Goal: Task Accomplishment & Management: Use online tool/utility

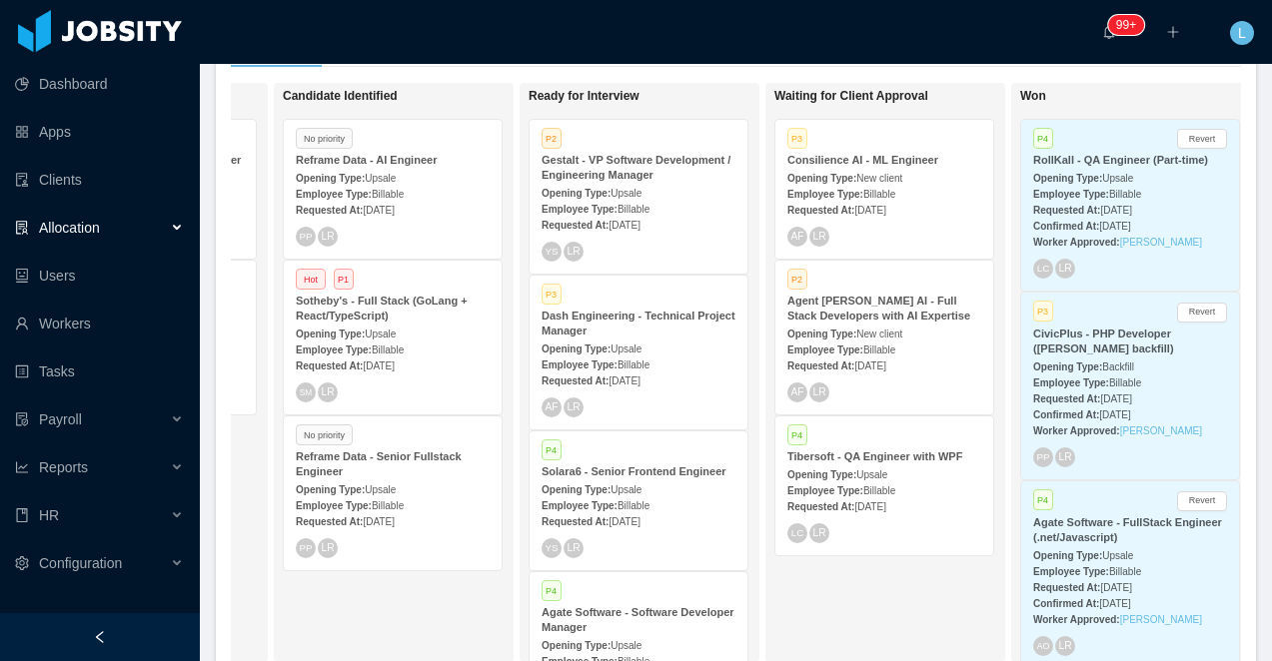
scroll to position [0, 513]
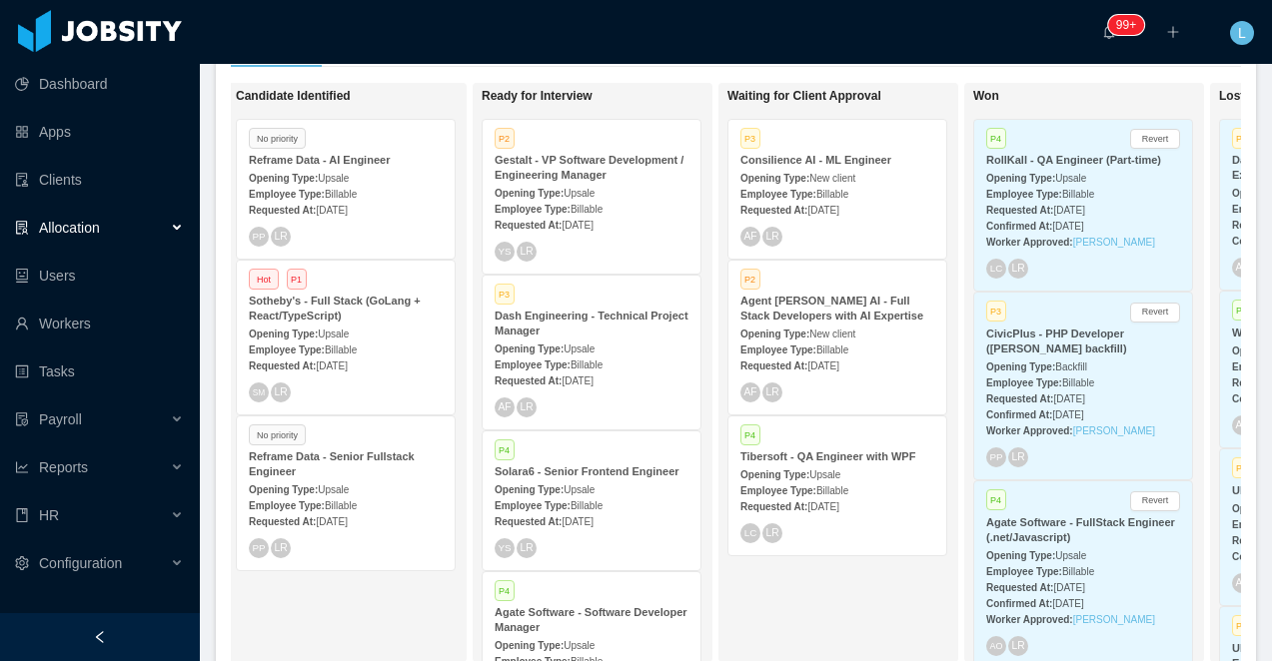
click at [580, 200] on div "Employee Type: Billable" at bounding box center [591, 208] width 194 height 21
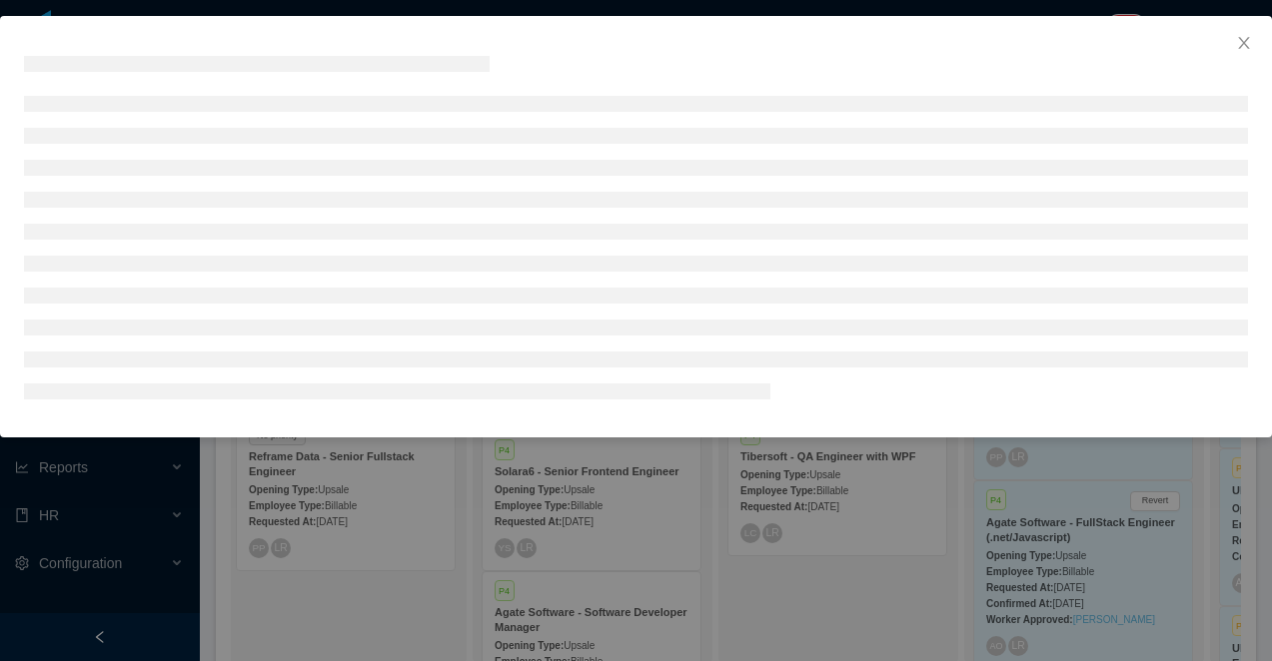
click at [580, 581] on div at bounding box center [636, 330] width 1272 height 661
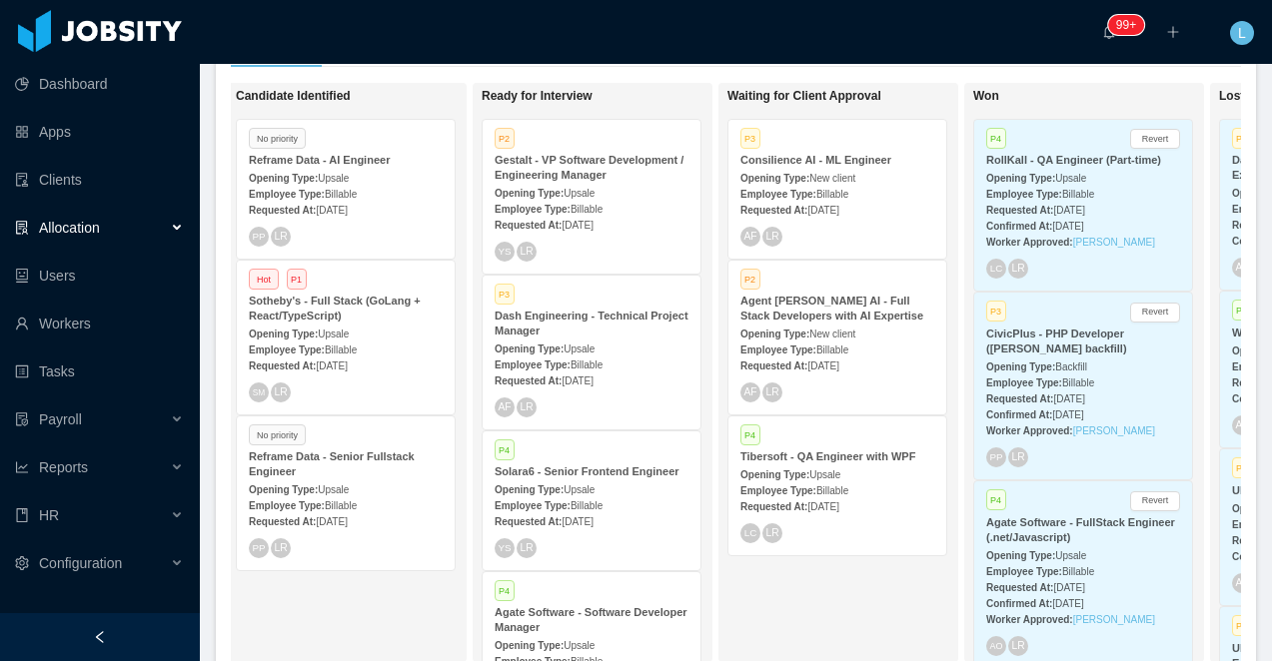
click at [573, 355] on div "Employee Type: Billable" at bounding box center [591, 364] width 194 height 21
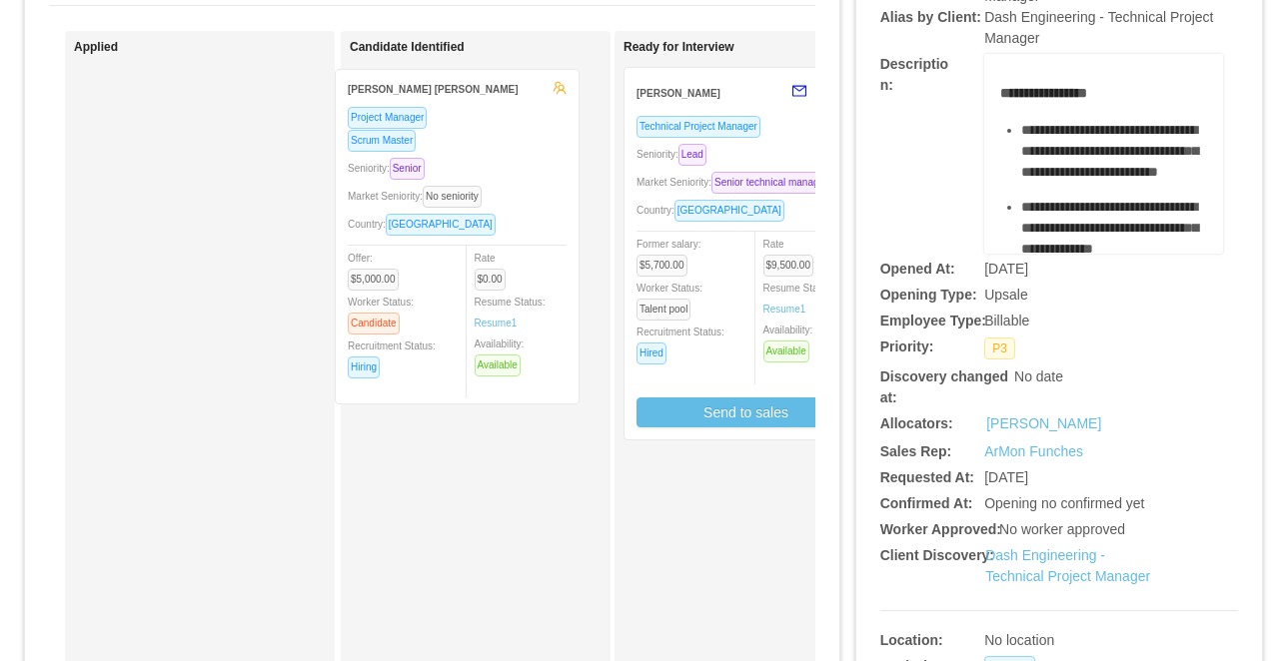
drag, startPoint x: 272, startPoint y: 171, endPoint x: 548, endPoint y: 173, distance: 276.7
click at [548, 173] on div "Applied Jose Guillermo Torres Project Manager Scrum Master Seniority: Senior Ma…" at bounding box center [432, 538] width 766 height 1015
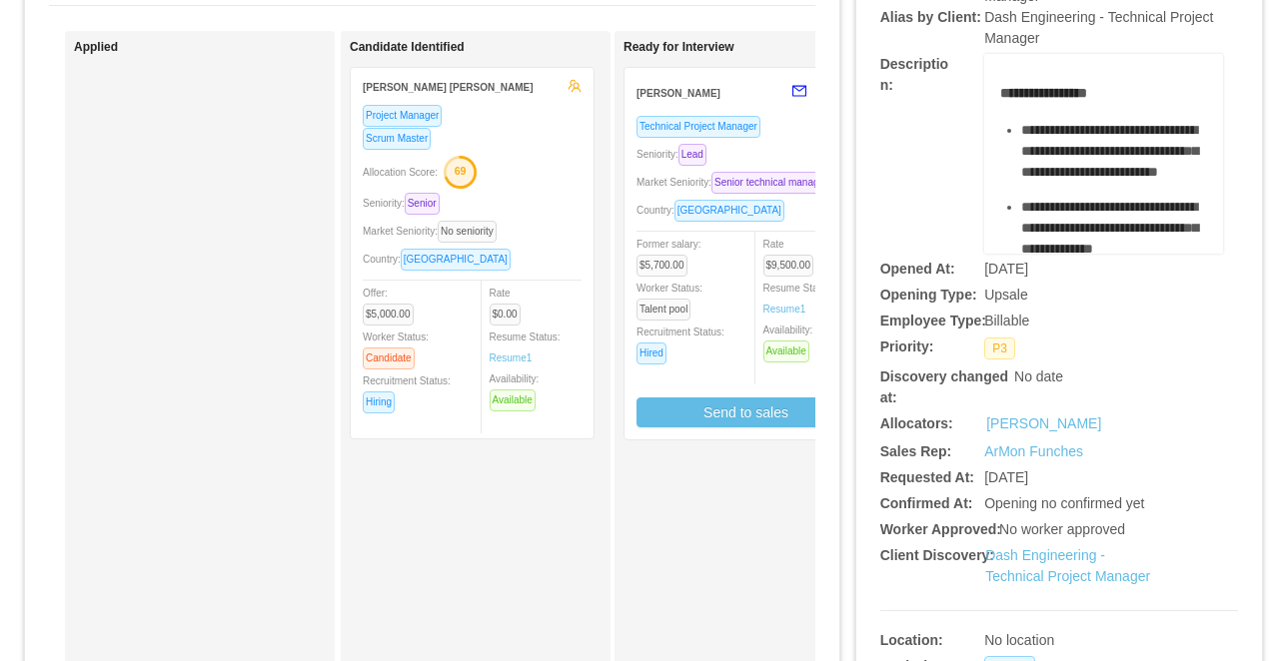
scroll to position [0, 57]
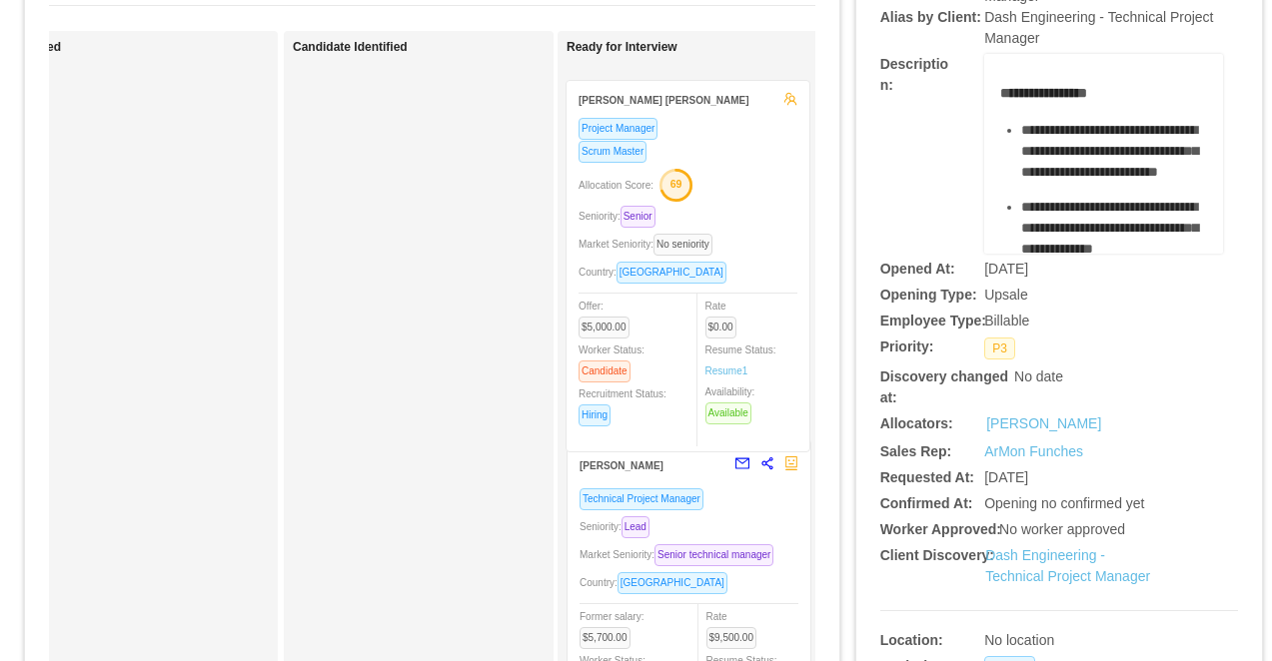
drag, startPoint x: 499, startPoint y: 176, endPoint x: 772, endPoint y: 189, distance: 273.0
click at [772, 189] on div "Applied Candidate Identified Jose Guillermo Torres Project Manager Scrum Master…" at bounding box center [432, 538] width 766 height 1015
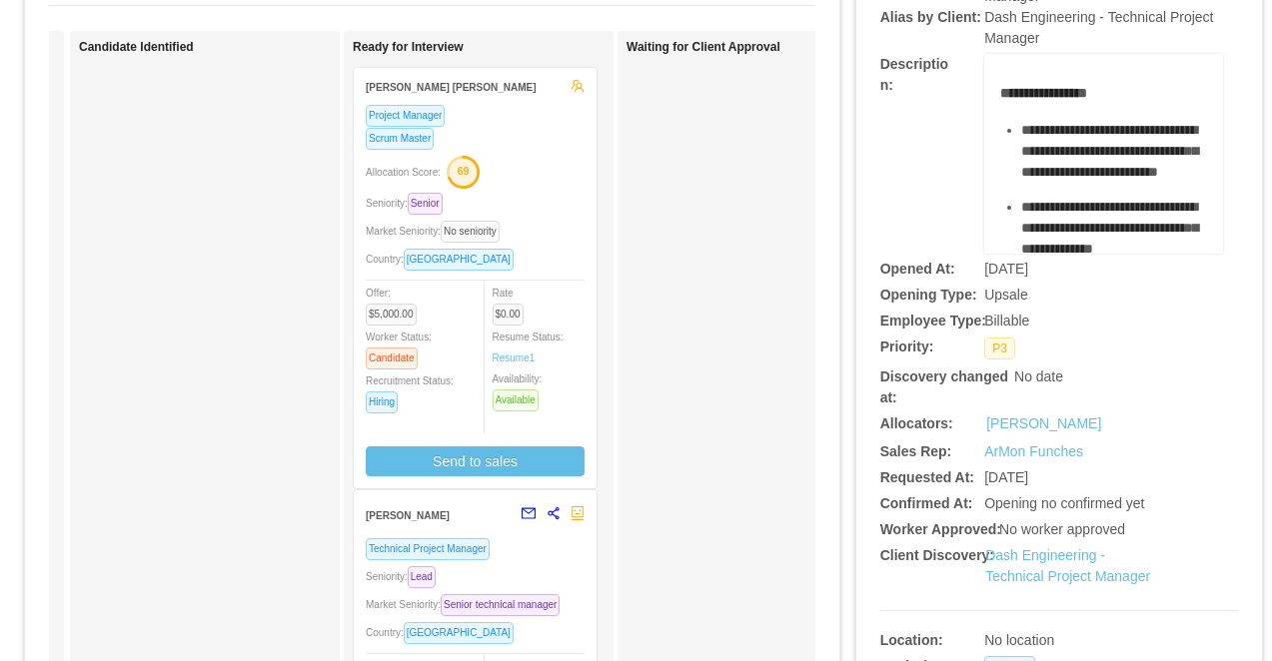
scroll to position [0, 343]
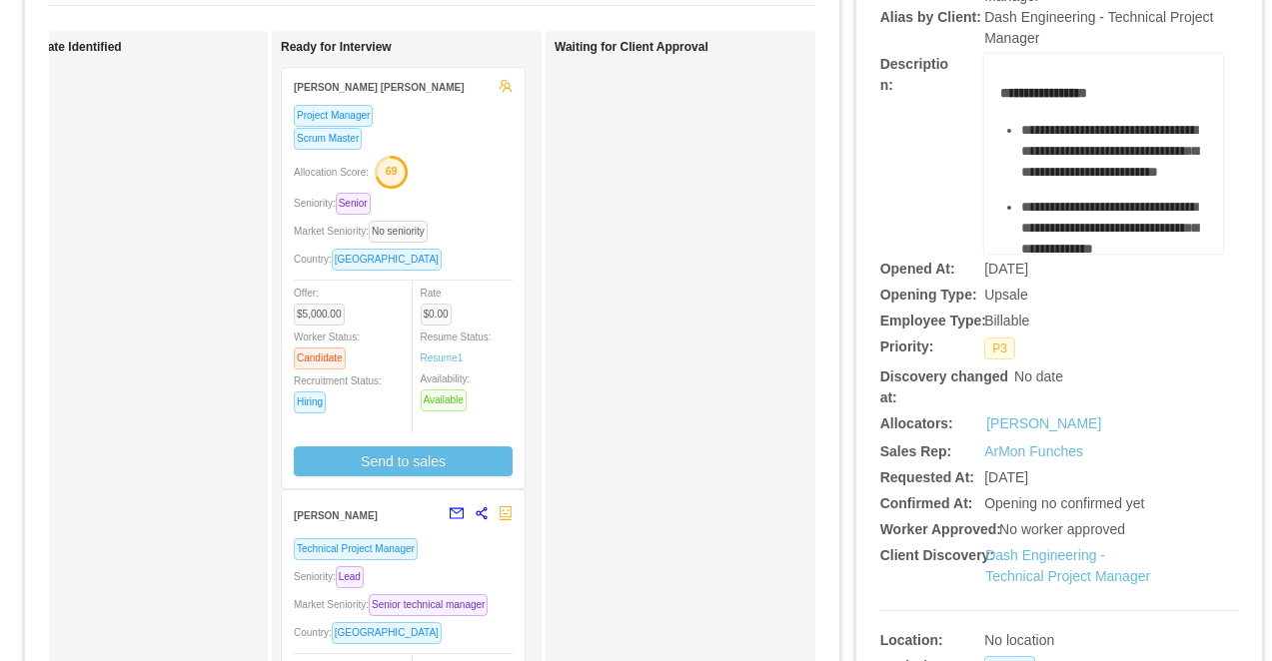
click at [482, 172] on div "Allocation Score: 69" at bounding box center [403, 171] width 219 height 32
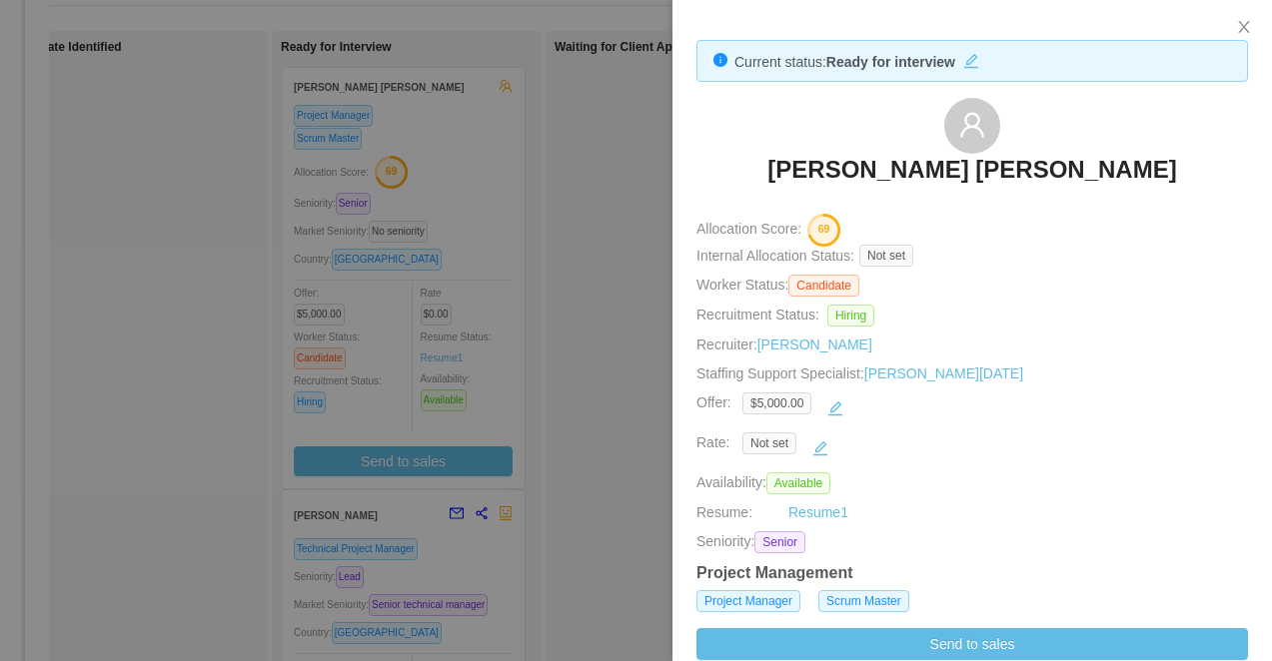
click at [577, 414] on div at bounding box center [636, 330] width 1272 height 661
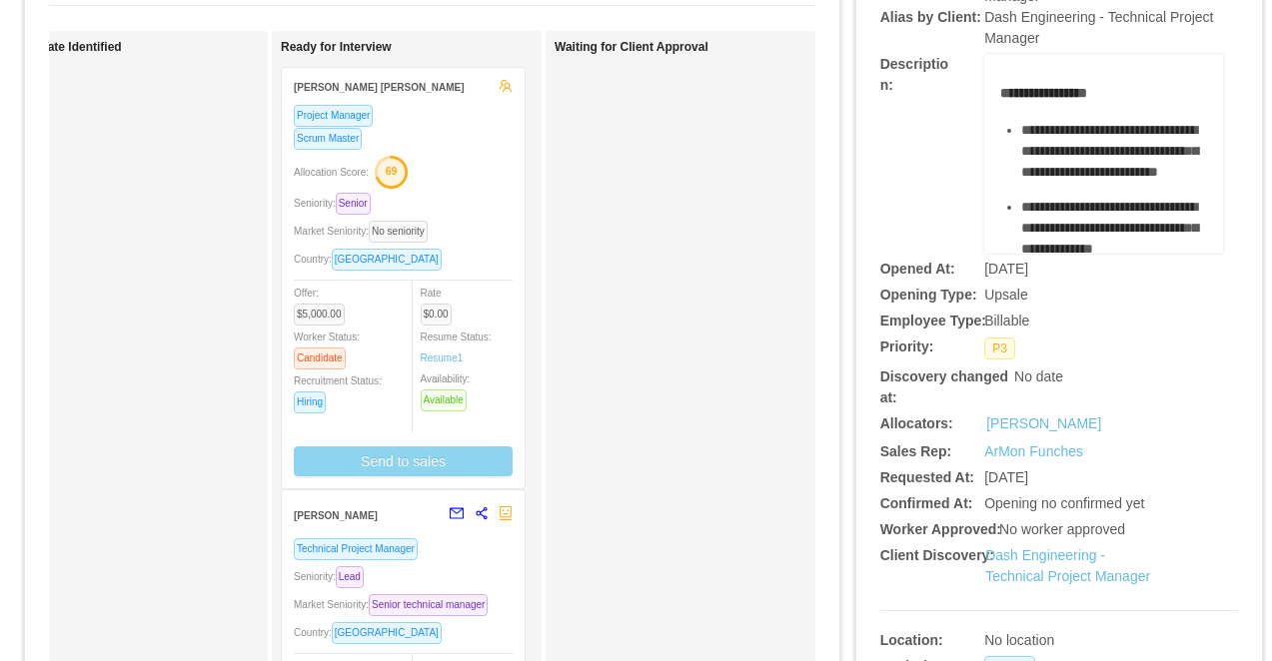
click at [457, 458] on button "Send to sales" at bounding box center [403, 461] width 219 height 30
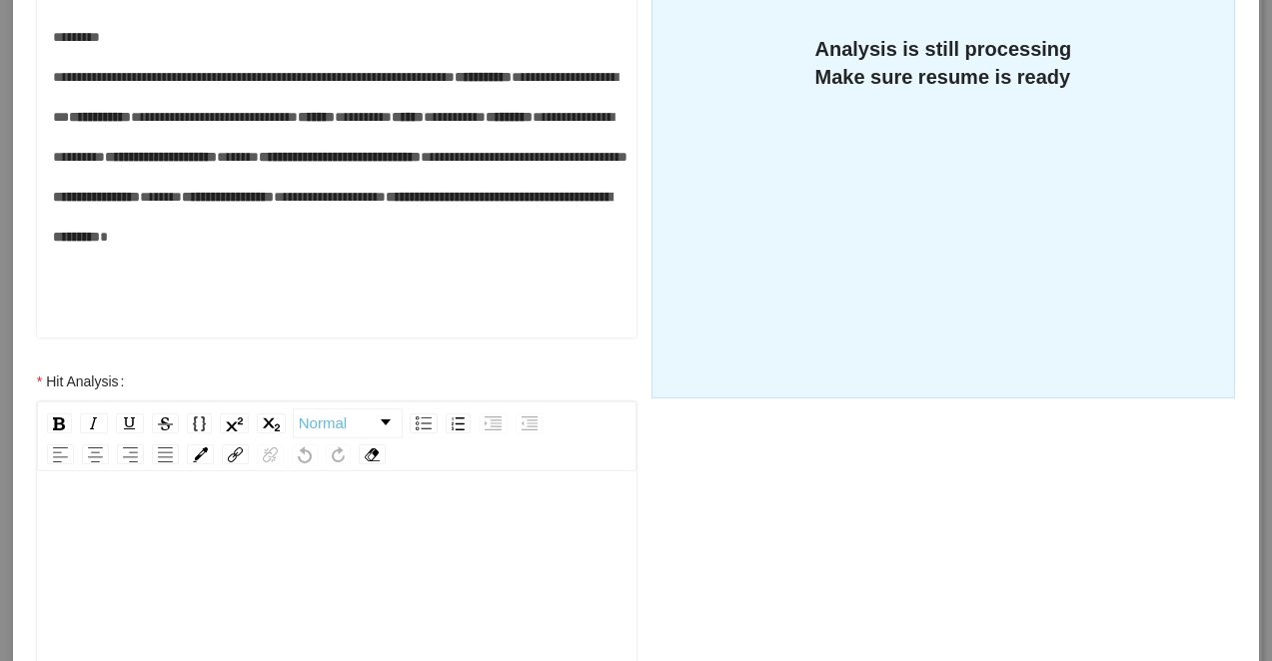
scroll to position [731, 0]
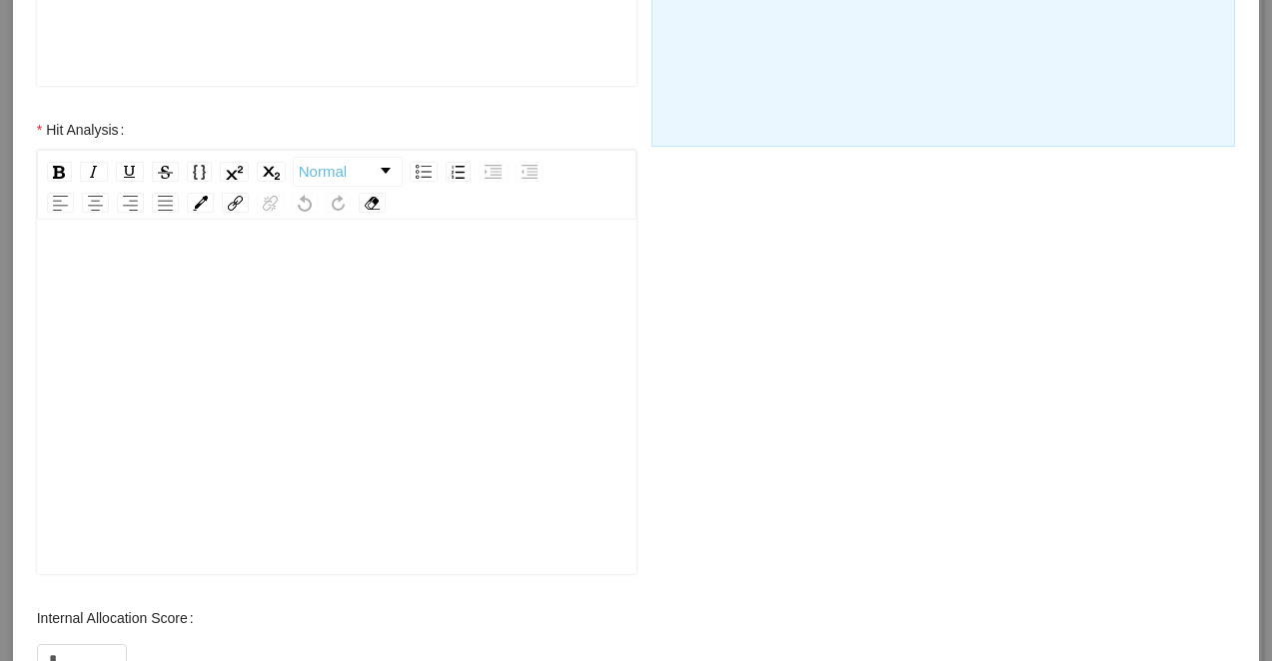
click at [346, 427] on div "rdw-editor" at bounding box center [337, 429] width 568 height 350
click at [306, 279] on span "**********" at bounding box center [181, 274] width 257 height 14
click at [506, 280] on div "**********" at bounding box center [337, 274] width 568 height 40
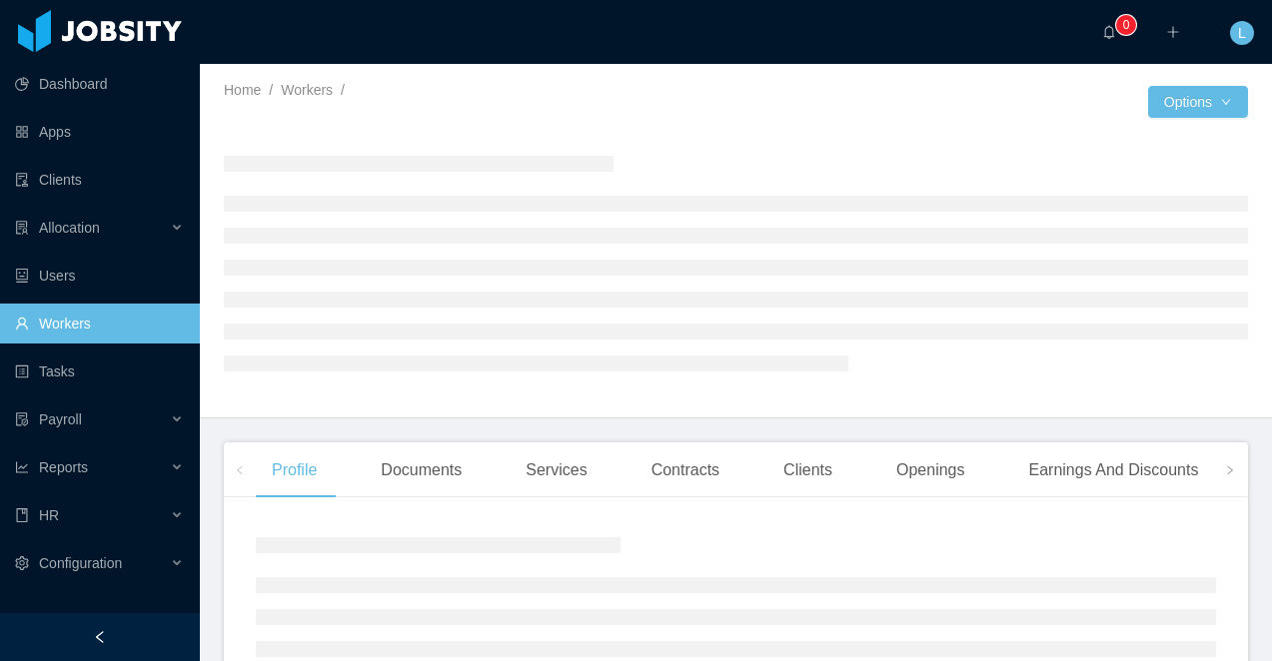
click at [150, 628] on div at bounding box center [100, 637] width 200 height 48
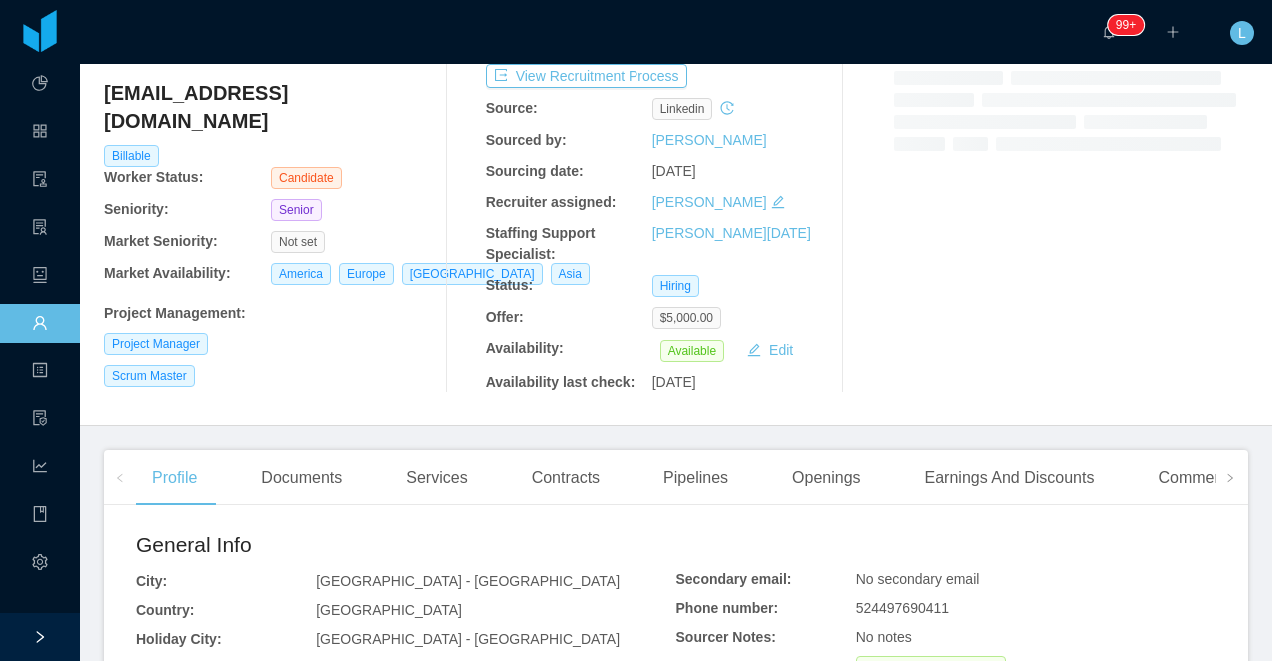
scroll to position [150, 0]
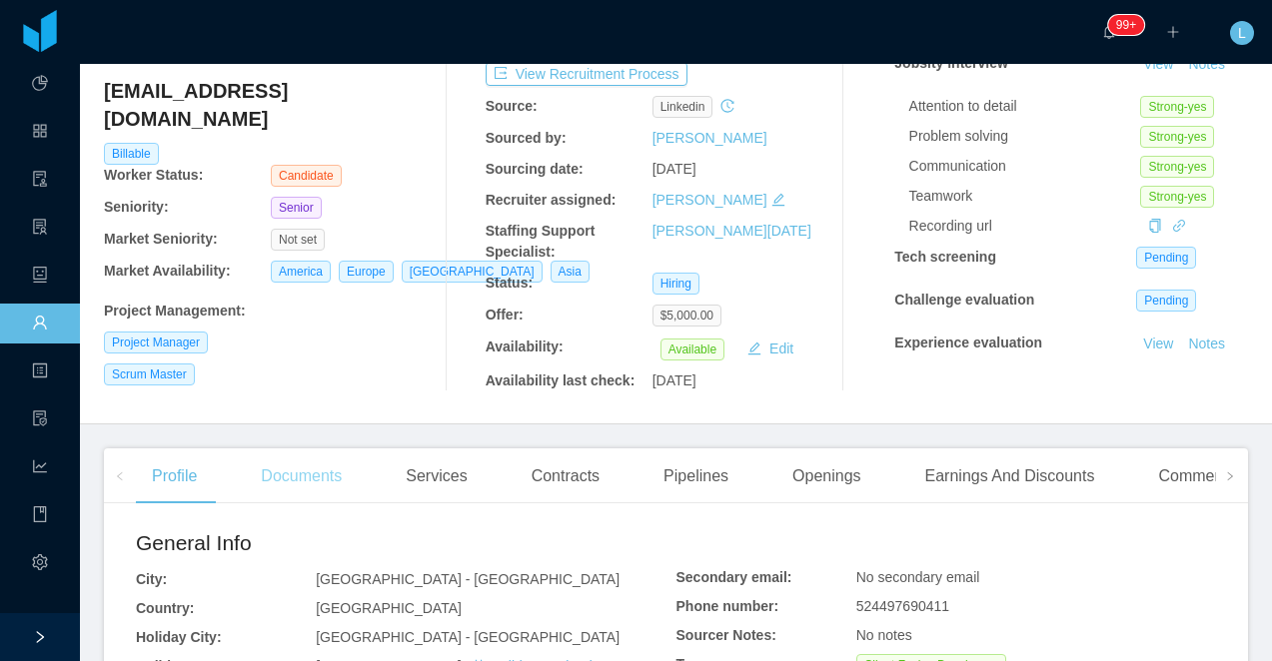
click at [308, 481] on div "Documents" at bounding box center [301, 476] width 113 height 56
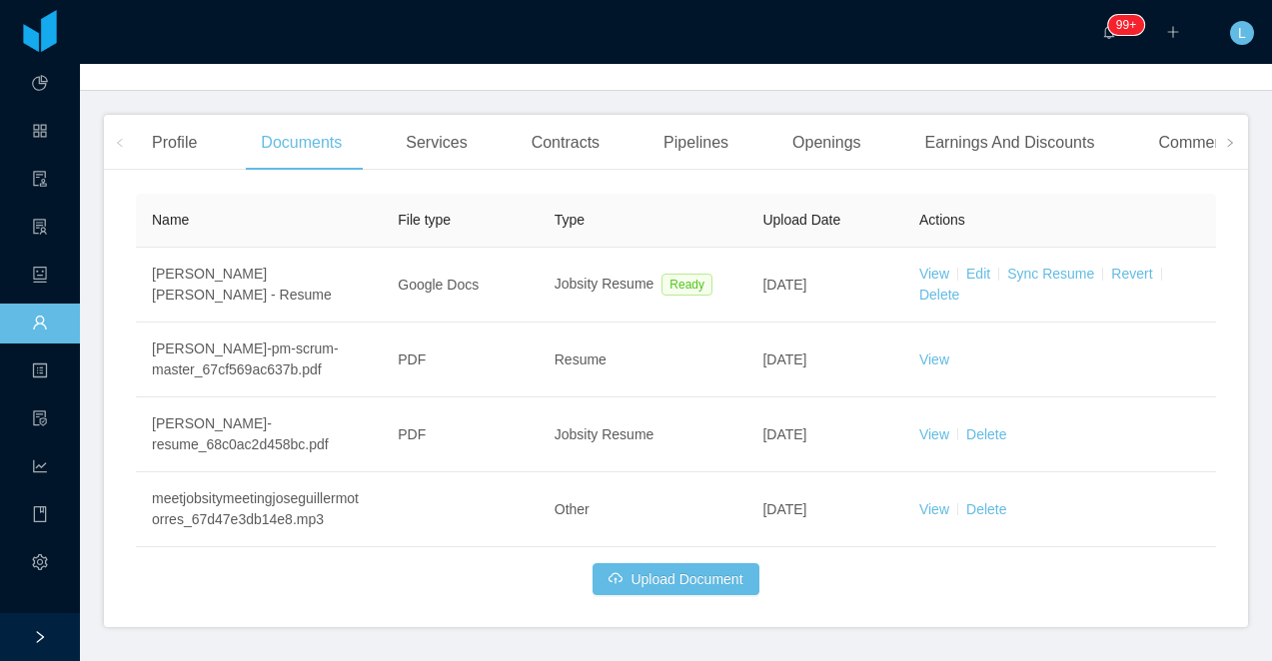
scroll to position [495, 0]
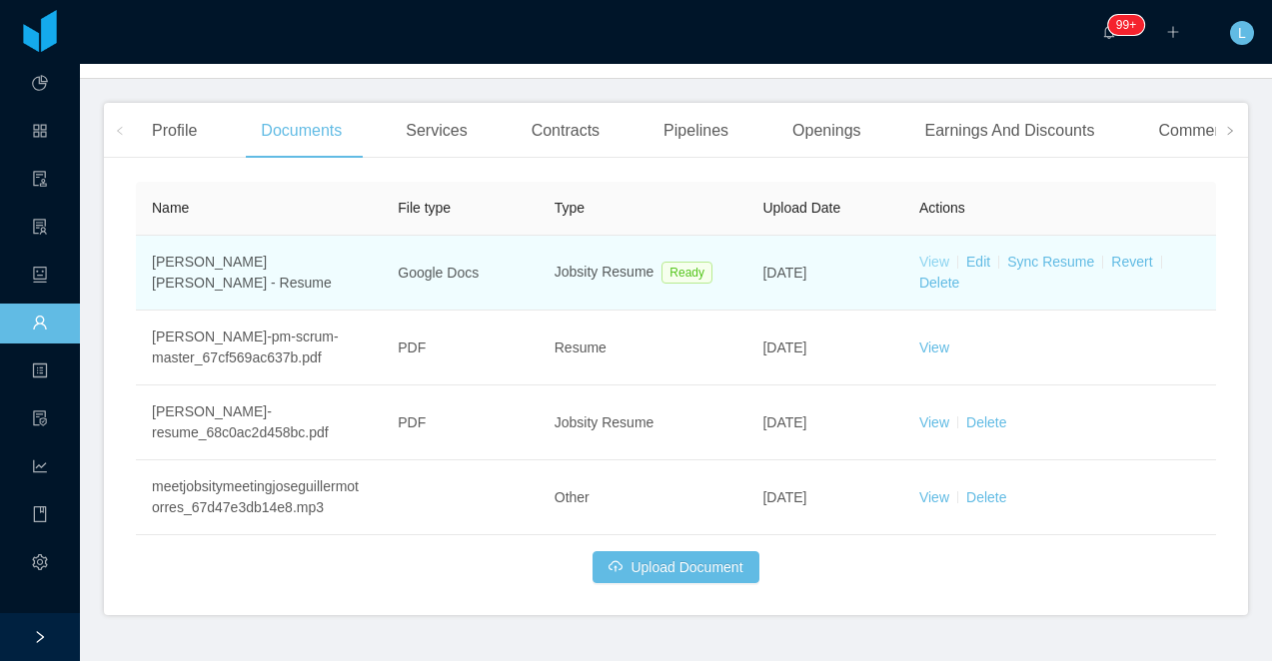
click at [925, 257] on link "View" at bounding box center [934, 262] width 30 height 16
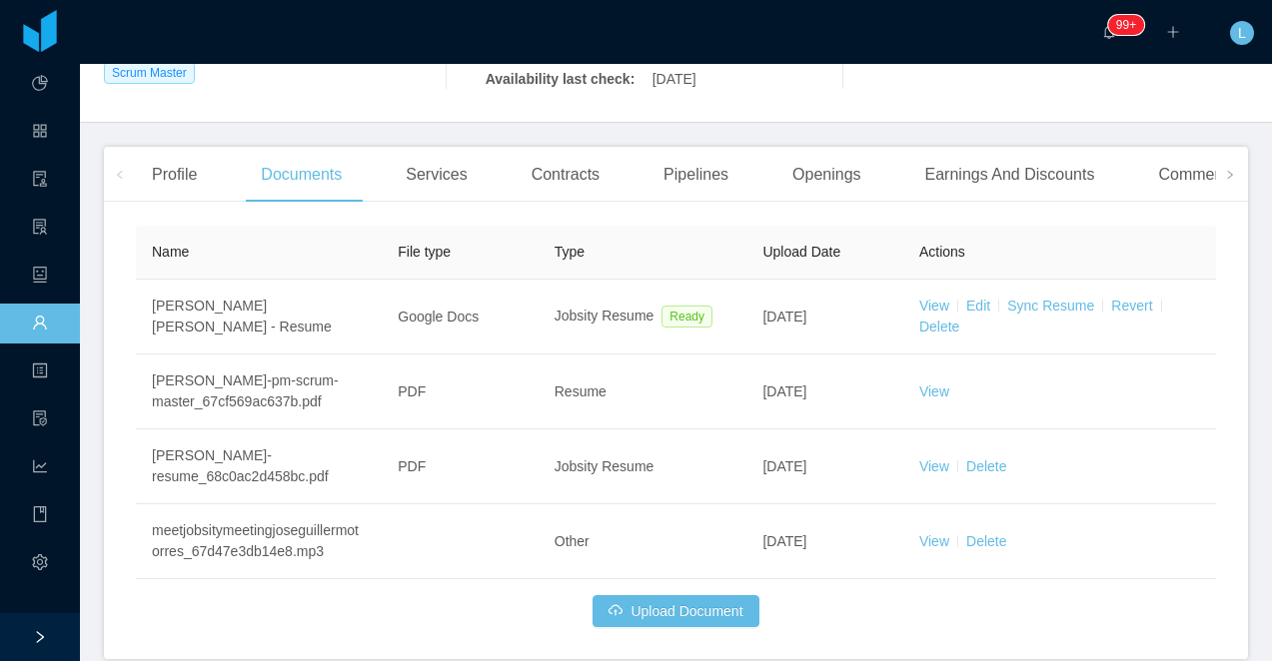
scroll to position [488, 0]
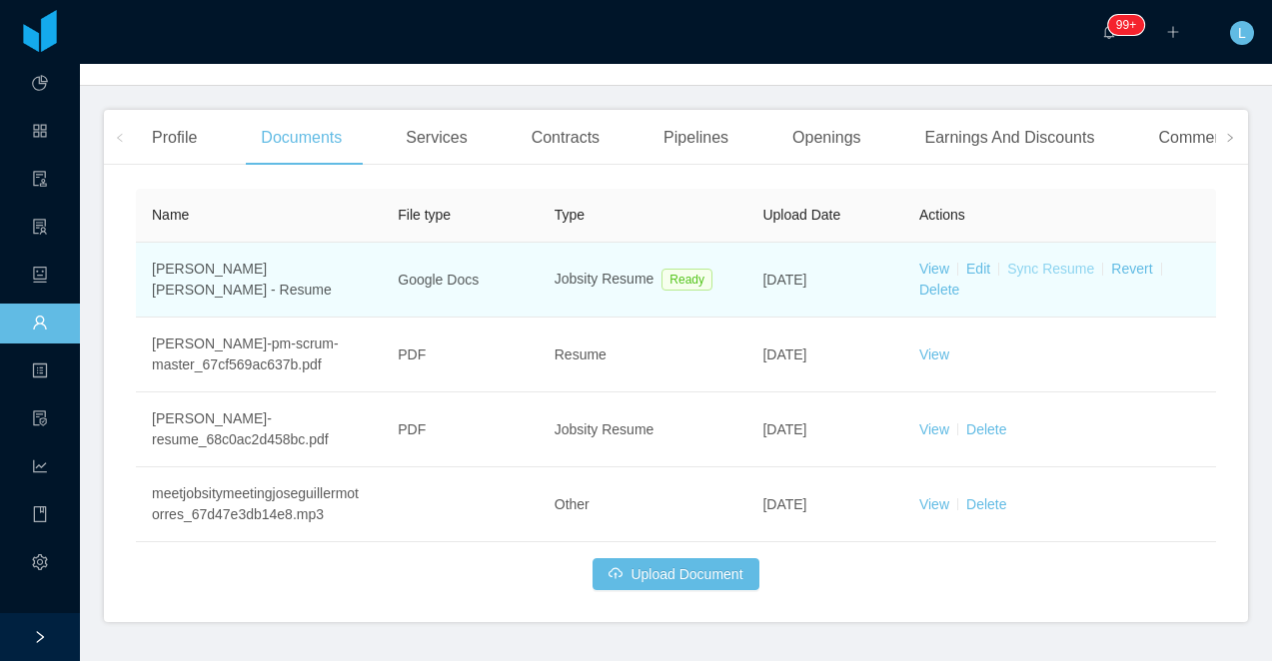
click at [1020, 267] on link "Sync Resume" at bounding box center [1050, 269] width 87 height 16
click at [1037, 266] on link "Sync Resume" at bounding box center [1050, 269] width 87 height 16
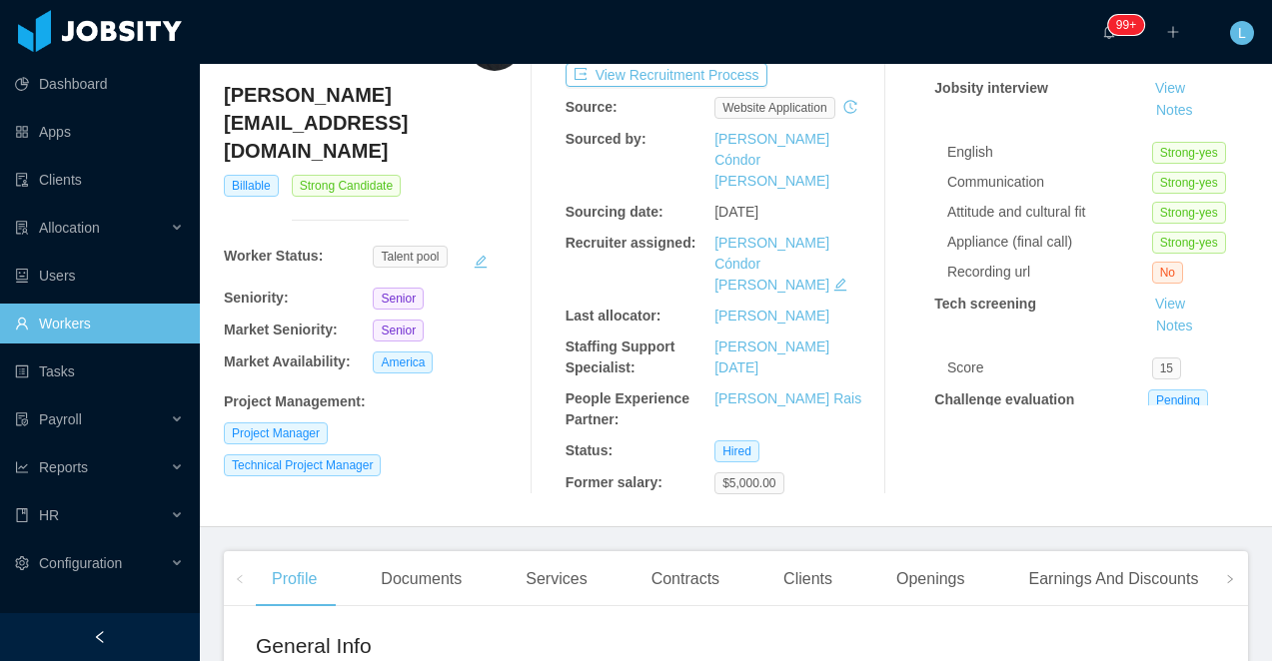
scroll to position [436, 0]
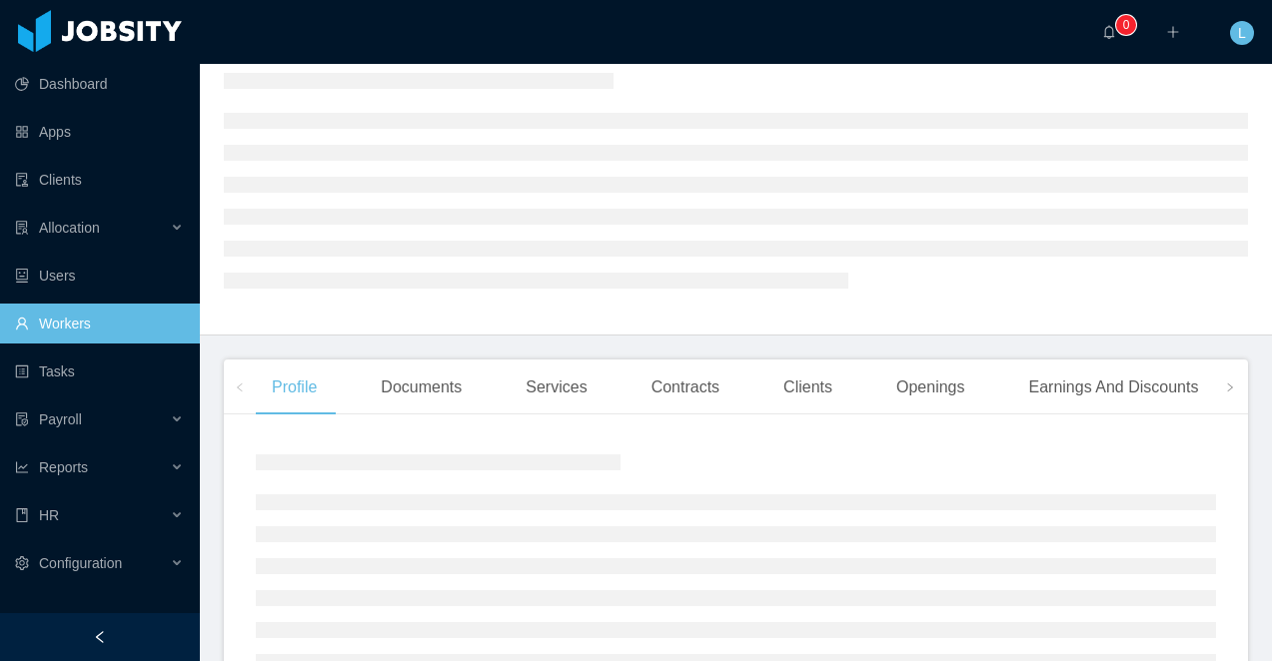
scroll to position [359, 0]
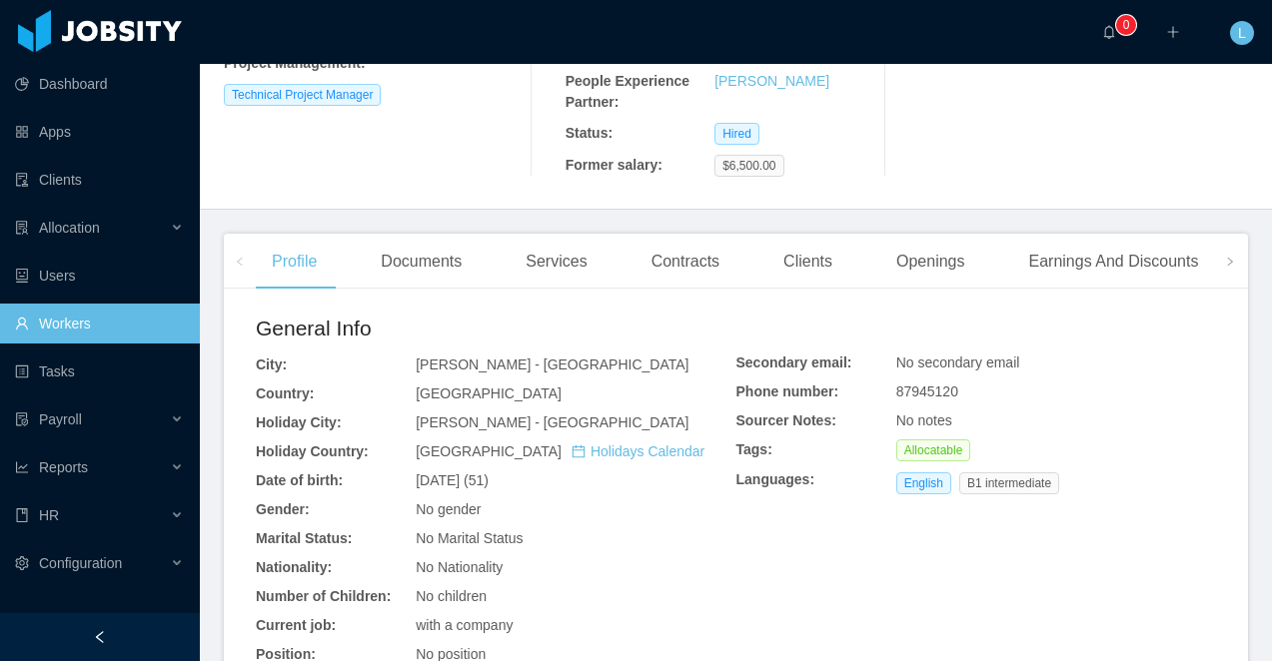
click at [142, 635] on div at bounding box center [100, 637] width 200 height 48
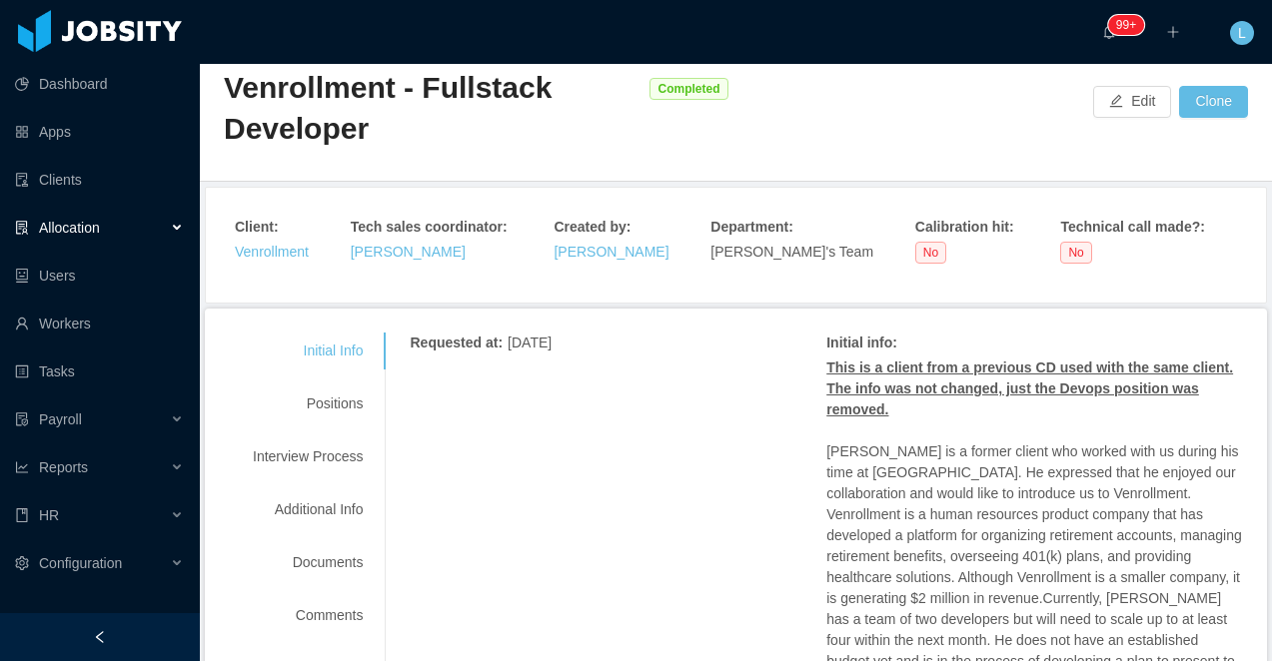
scroll to position [65, 0]
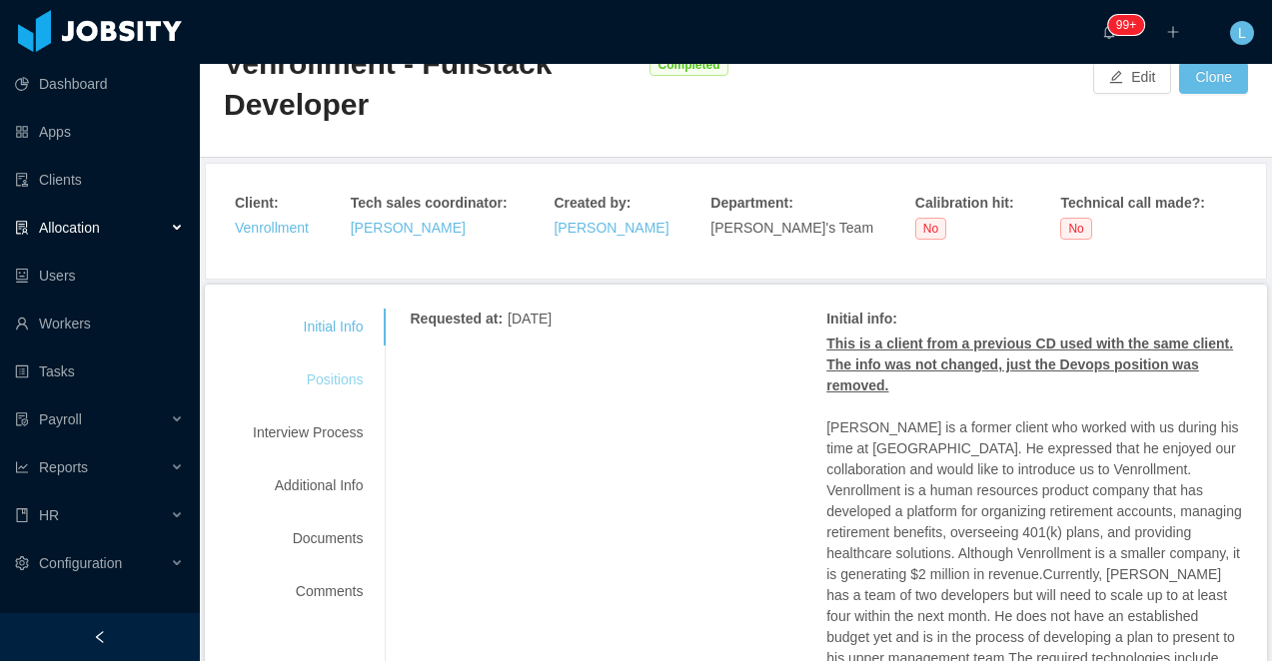
click at [326, 364] on div "Positions" at bounding box center [308, 380] width 158 height 37
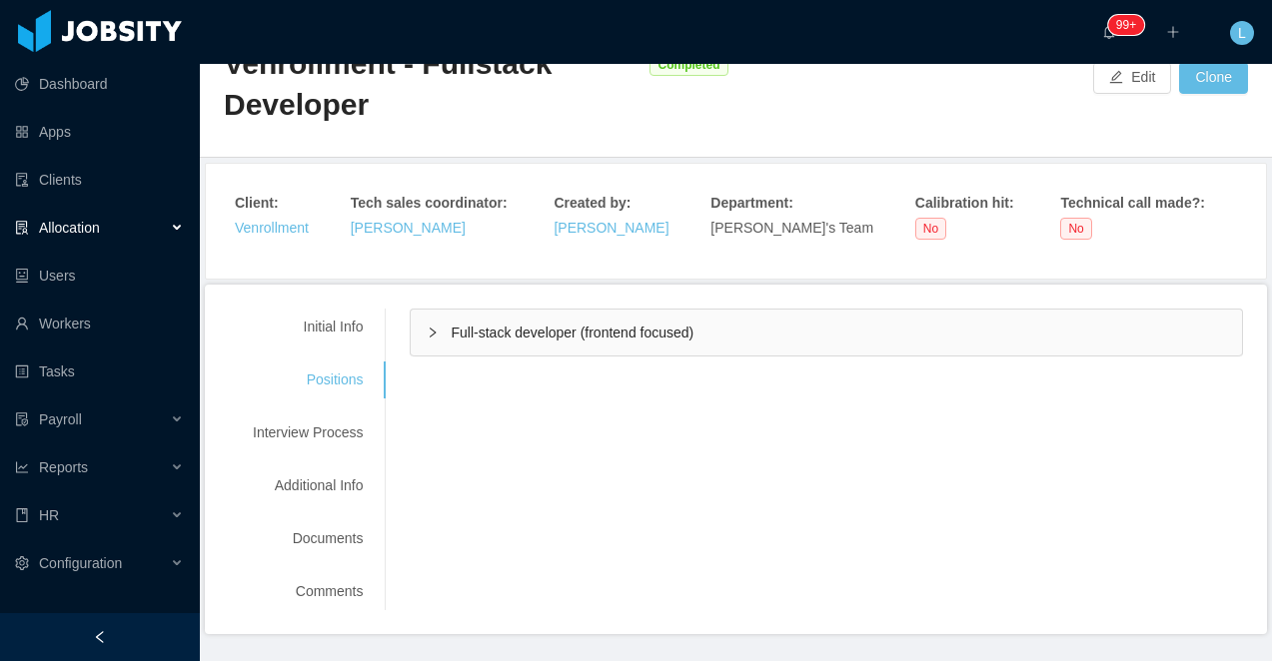
click at [527, 310] on div "Full-stack developer (frontend focused)" at bounding box center [826, 333] width 831 height 46
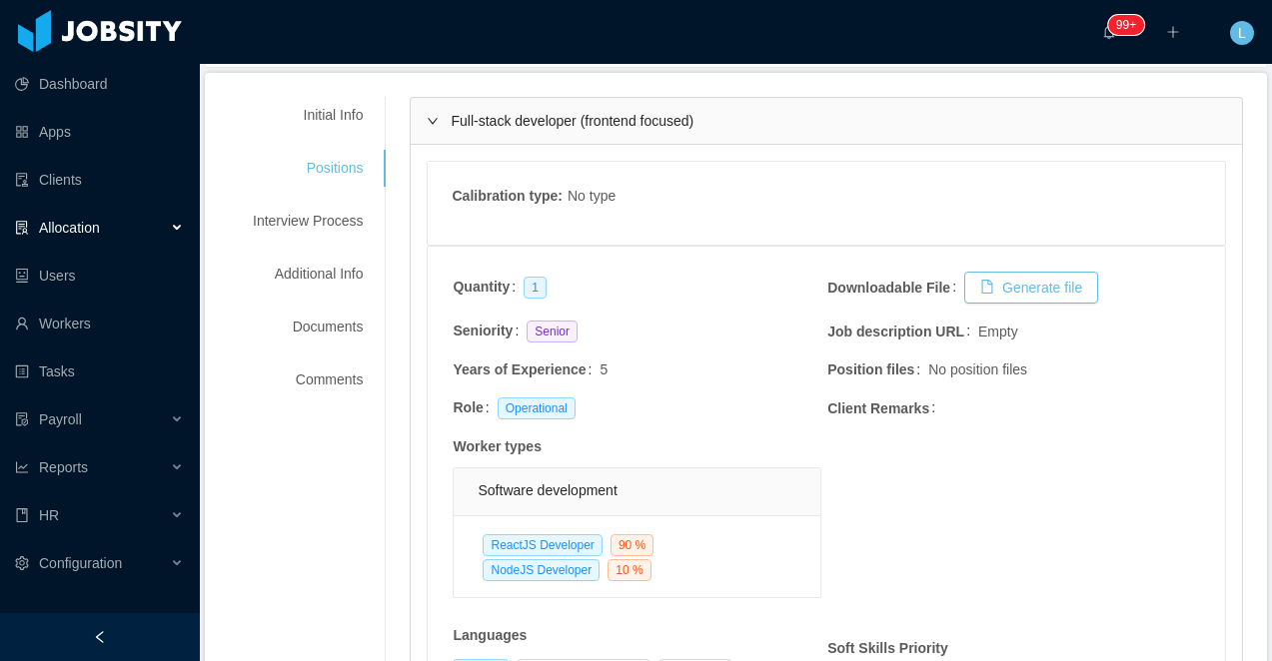
scroll to position [279, 0]
